Goal: Task Accomplishment & Management: Complete application form

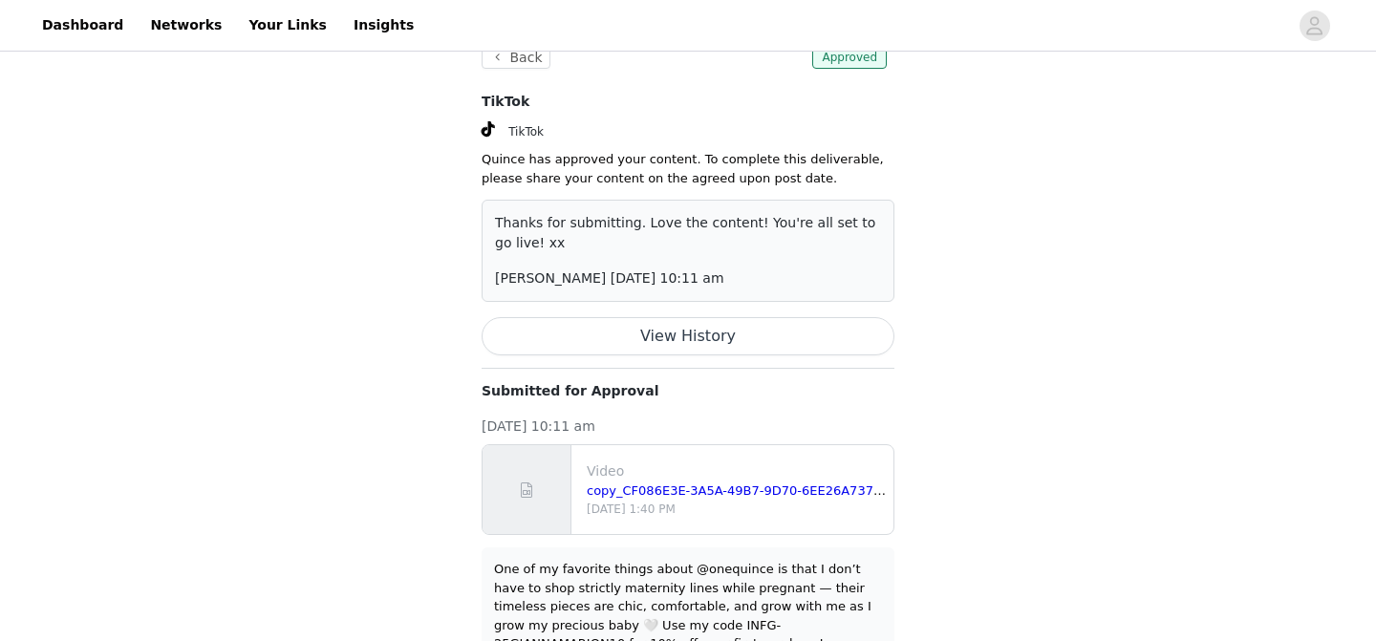
scroll to position [182, 0]
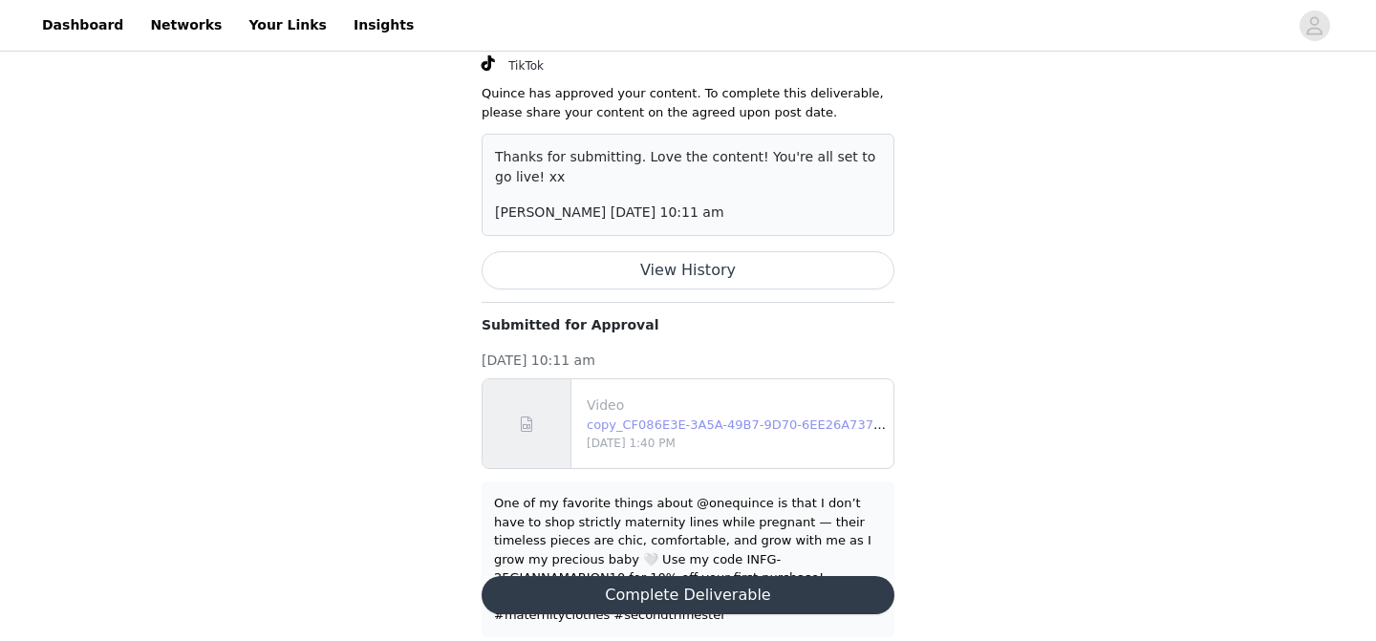
click at [640, 420] on link "copy_CF086E3E-3A5A-49B7-9D70-6EE26A737A81.MOV" at bounding box center [759, 424] width 344 height 14
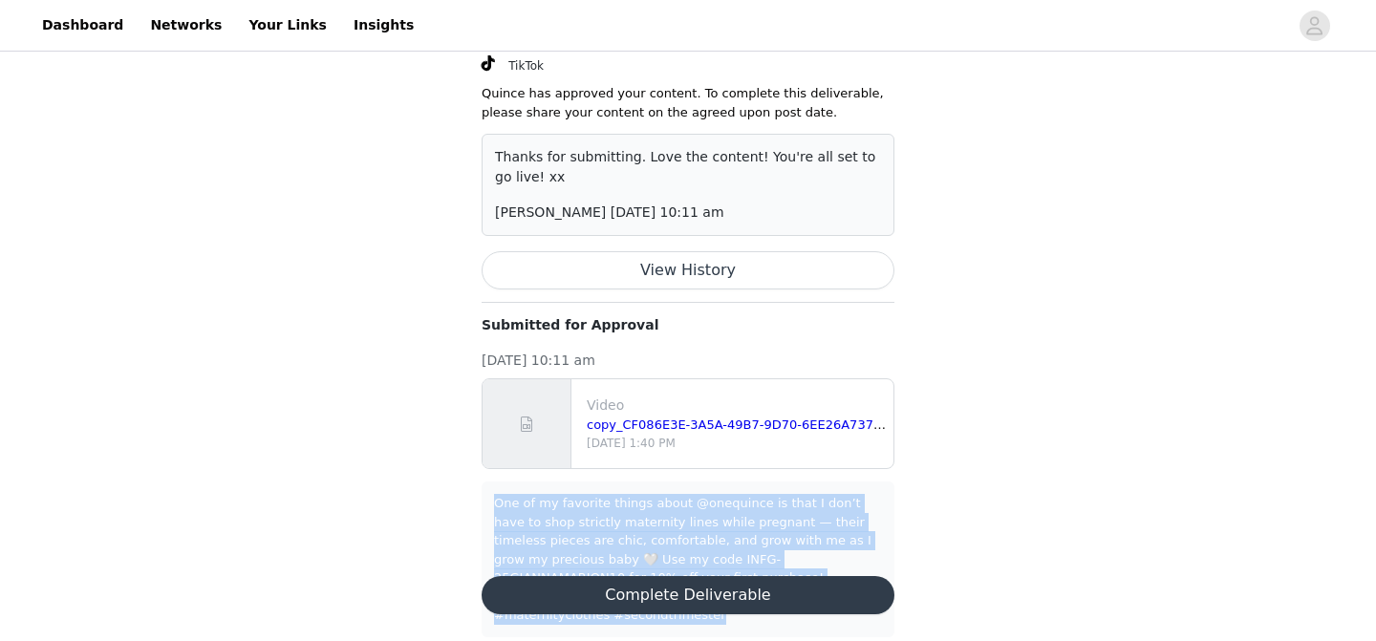
drag, startPoint x: 710, startPoint y: 598, endPoint x: 452, endPoint y: 501, distance: 275.7
click at [452, 501] on div "Deliverable 1 Back Approved TikTok TikTok Quince has approved your content. To …" at bounding box center [688, 266] width 1376 height 787
copy div "One of my favorite things about @onequince is that I don’t have to shop strictl…"
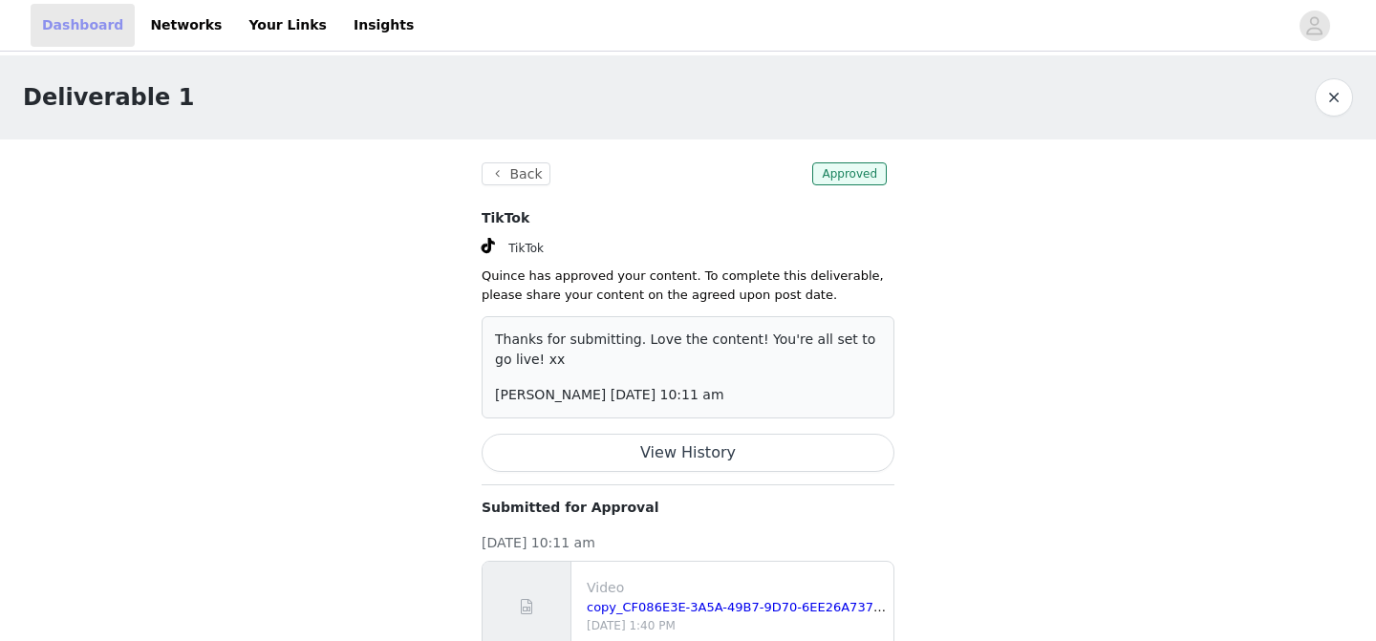
click at [69, 23] on link "Dashboard" at bounding box center [83, 25] width 104 height 43
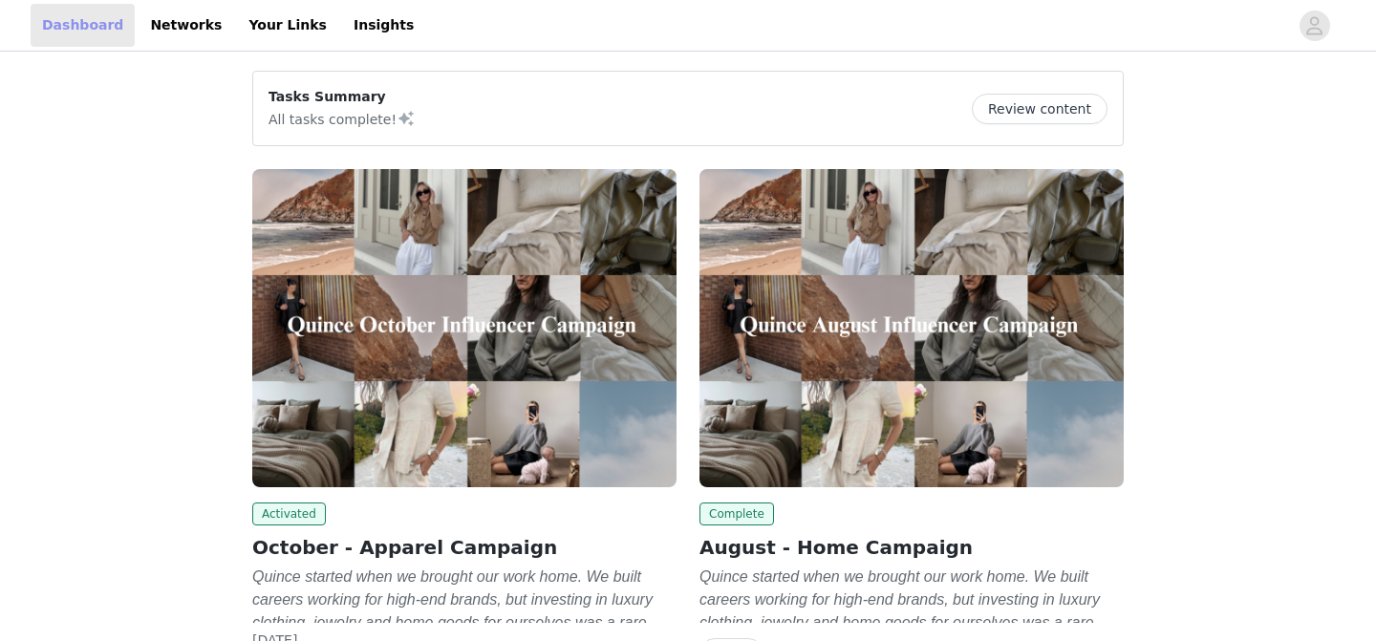
scroll to position [152, 0]
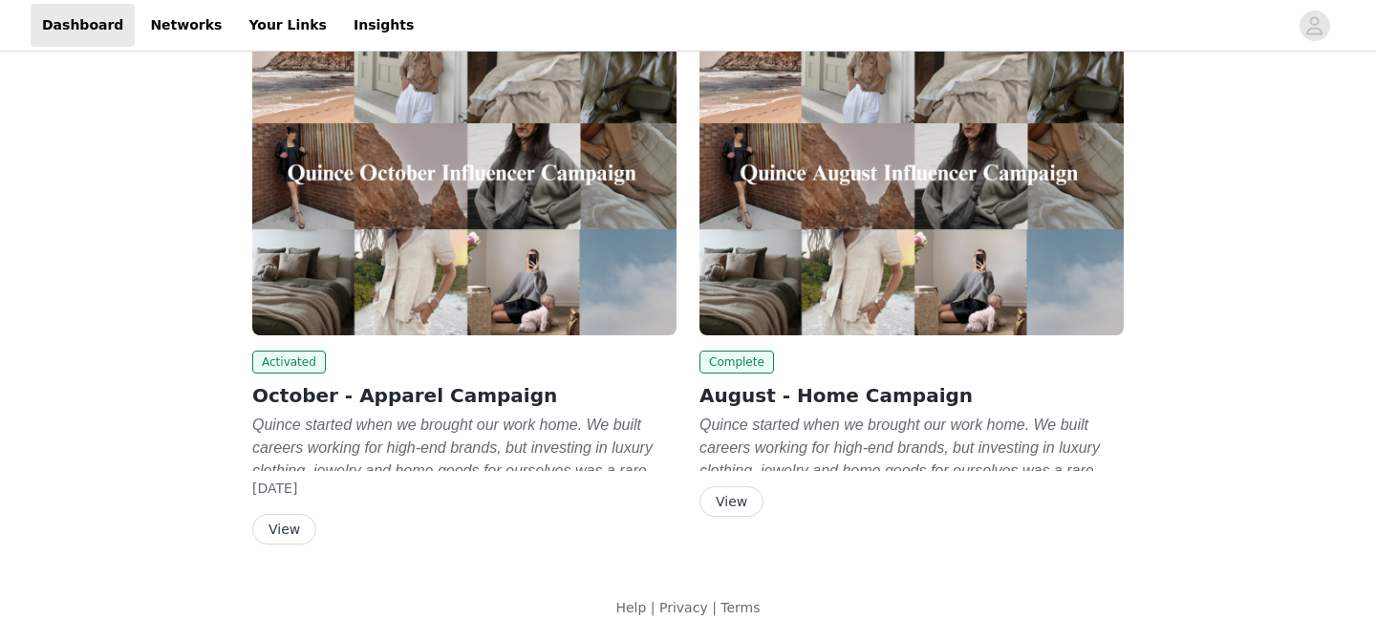
click at [297, 510] on div "Activated October - Apparel Campaign Quince started when we brought our work ho…" at bounding box center [464, 448] width 424 height 194
click at [297, 519] on button "View" at bounding box center [284, 529] width 64 height 31
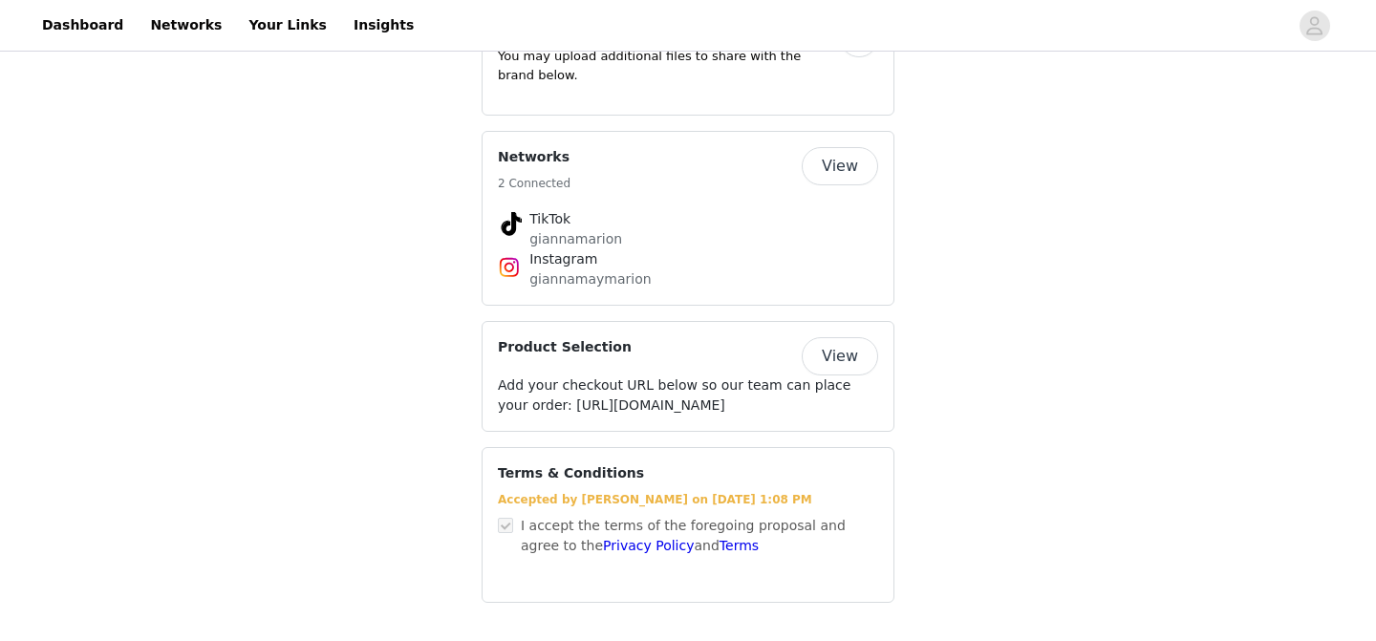
scroll to position [3335, 0]
